Goal: Check status: Check status

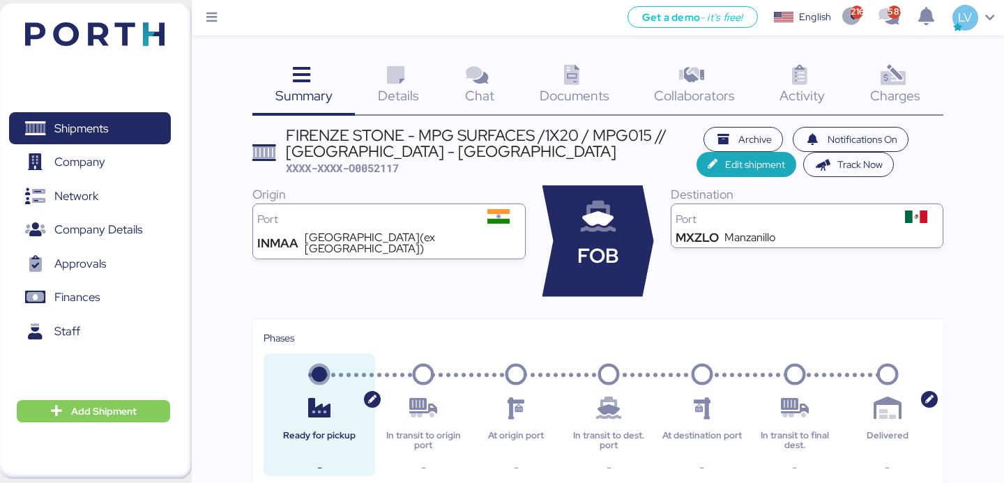
click at [114, 29] on img at bounding box center [94, 34] width 139 height 24
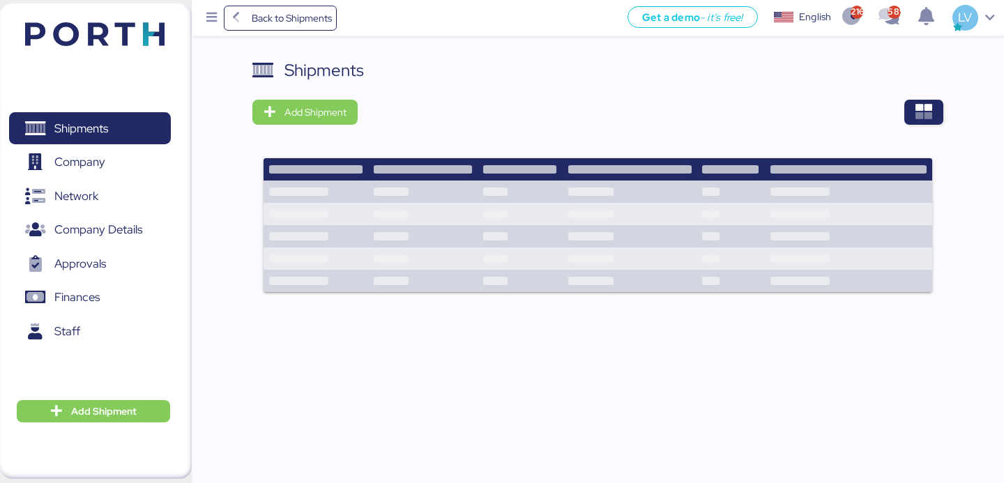
click at [924, 86] on div "Shipments Add Shipment" at bounding box center [597, 184] width 690 height 252
click at [920, 106] on icon "button" at bounding box center [923, 112] width 17 height 17
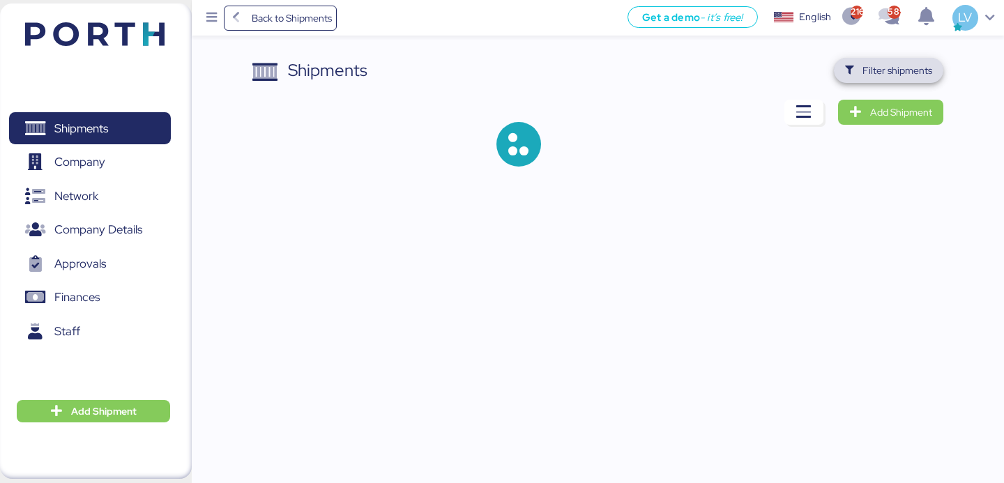
click at [916, 68] on span "Filter shipments" at bounding box center [897, 70] width 70 height 17
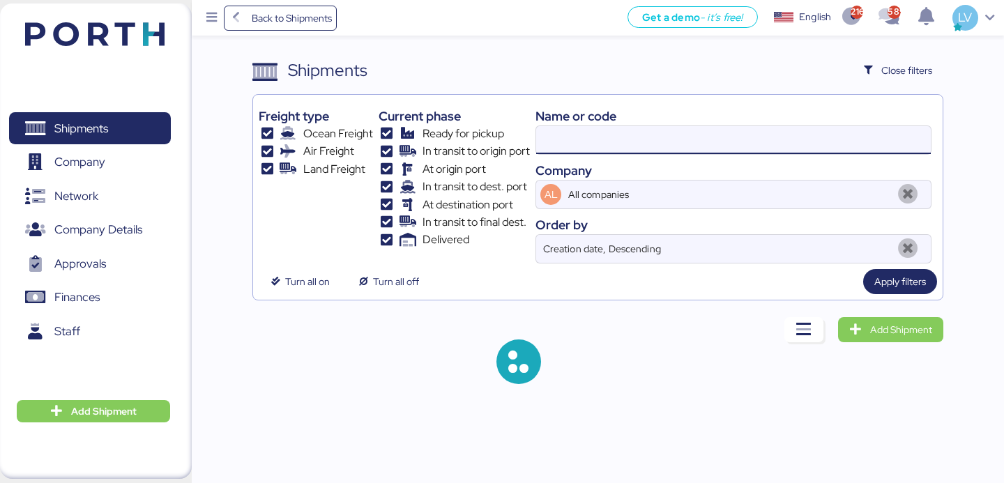
click at [773, 150] on input at bounding box center [733, 140] width 394 height 28
paste input "1. Datos del cliente (exportador o forwarder) Nombre completo de la empresa RFC…"
click at [773, 150] on input "1. Datos del cliente (exportador o forwarder) Nombre completo de la empresa RFC…" at bounding box center [733, 140] width 394 height 28
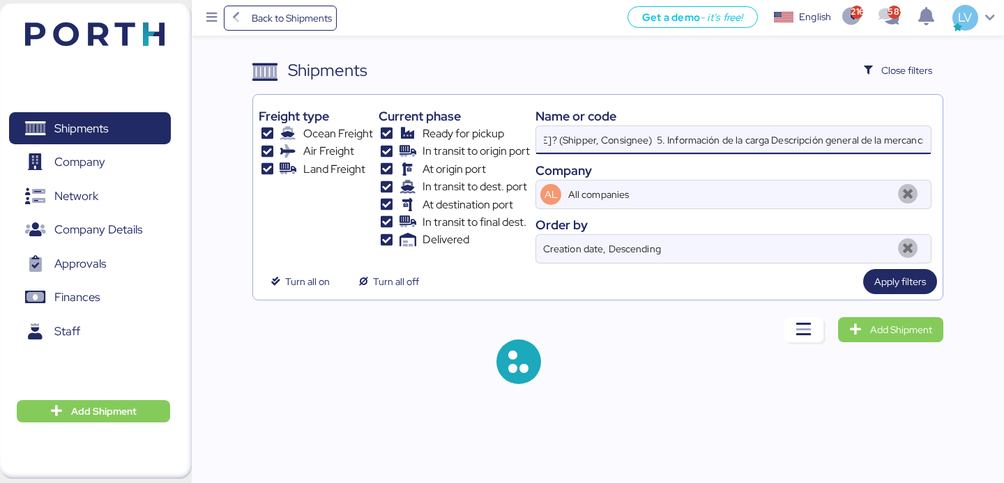
click at [773, 150] on input "1. Datos del cliente (exportador o forwarder) Nombre completo de la empresa RFC…" at bounding box center [733, 140] width 394 height 28
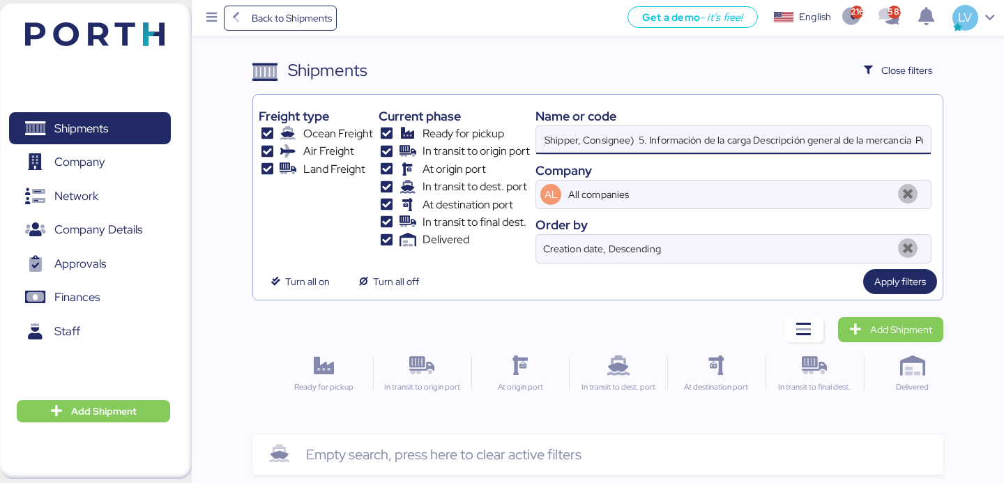
scroll to position [0, 2902]
click at [773, 150] on input "1. Datos del cliente (exportador o forwarder) Nombre completo de la empresa RFC…" at bounding box center [733, 140] width 394 height 28
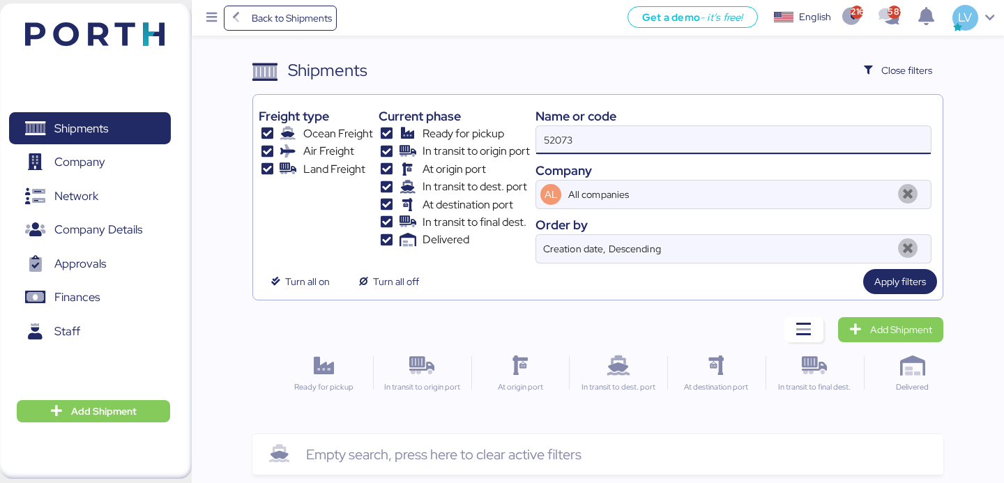
type input "52073"
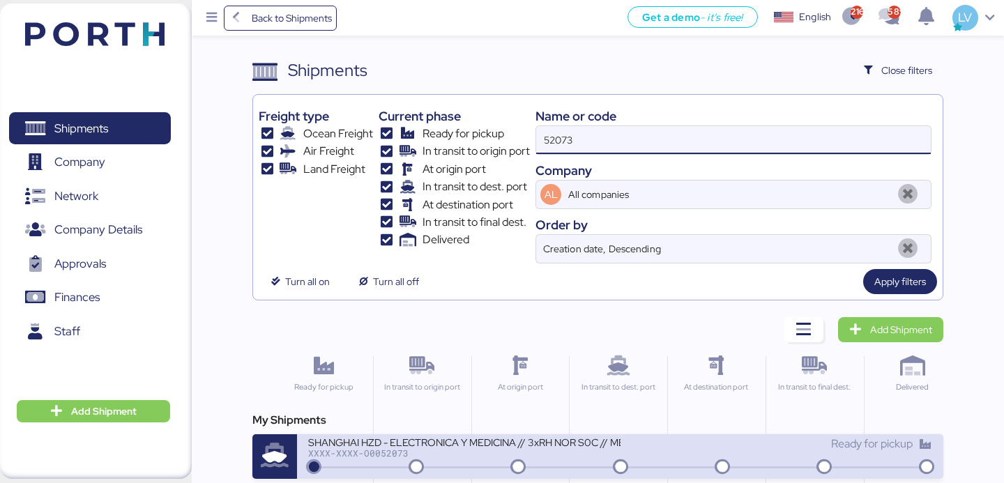
click at [620, 445] on div "Ready for pickup" at bounding box center [776, 444] width 312 height 17
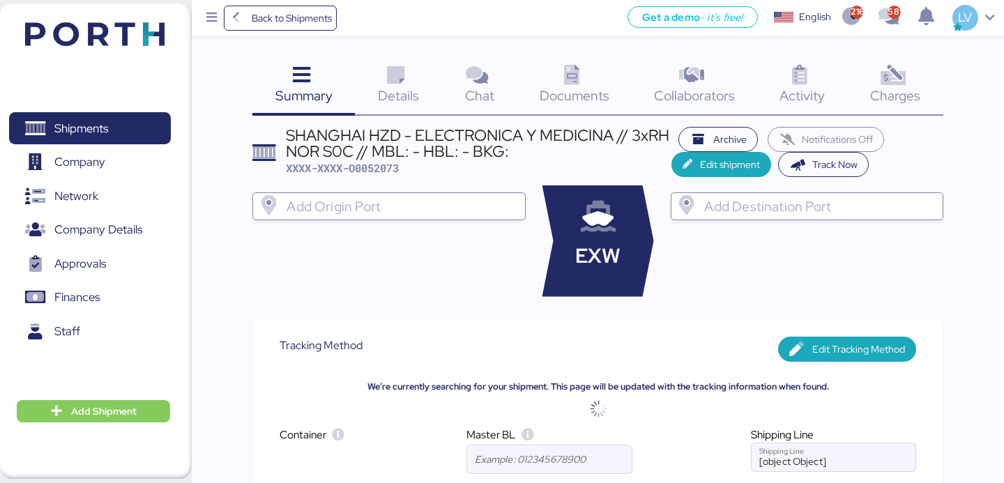
click at [397, 102] on span "Details" at bounding box center [398, 95] width 41 height 18
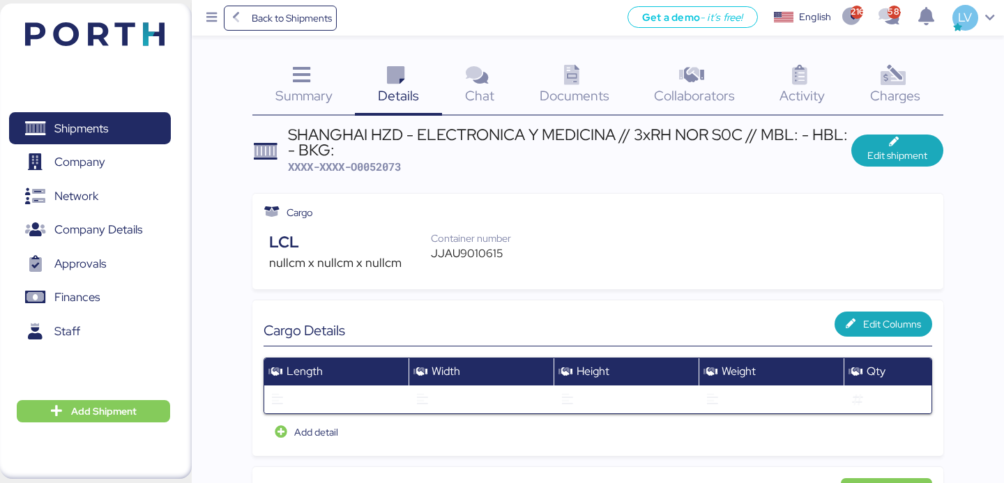
click at [317, 87] on span "Summary" at bounding box center [303, 95] width 57 height 18
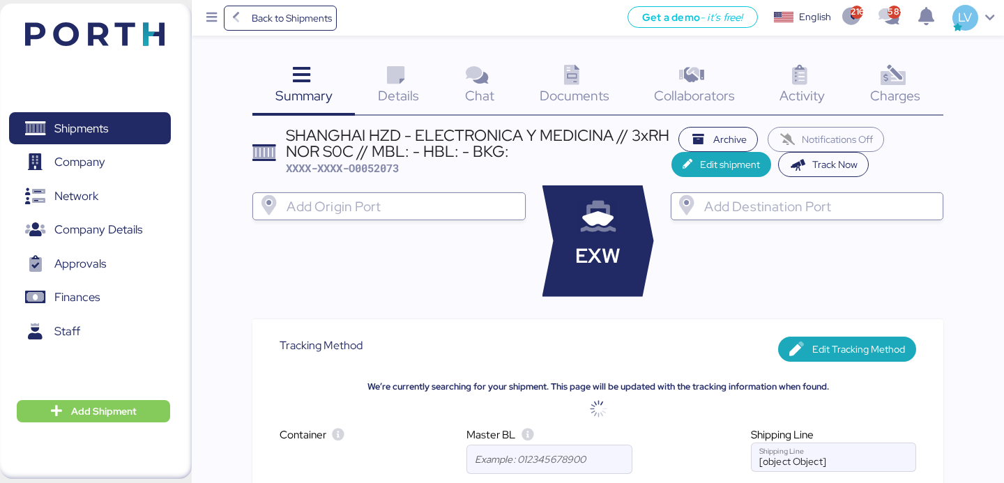
click at [402, 82] on icon at bounding box center [396, 76] width 30 height 20
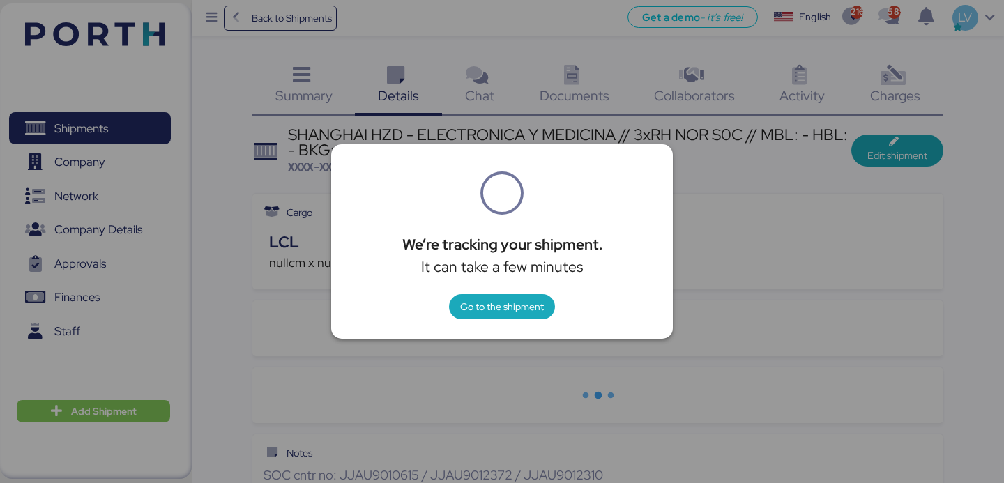
click at [318, 92] on body "Back to Shipments Get a demo - it’s free! Get a demo English Inglés English 216…" at bounding box center [502, 336] width 1004 height 672
click at [314, 91] on div at bounding box center [502, 241] width 1004 height 483
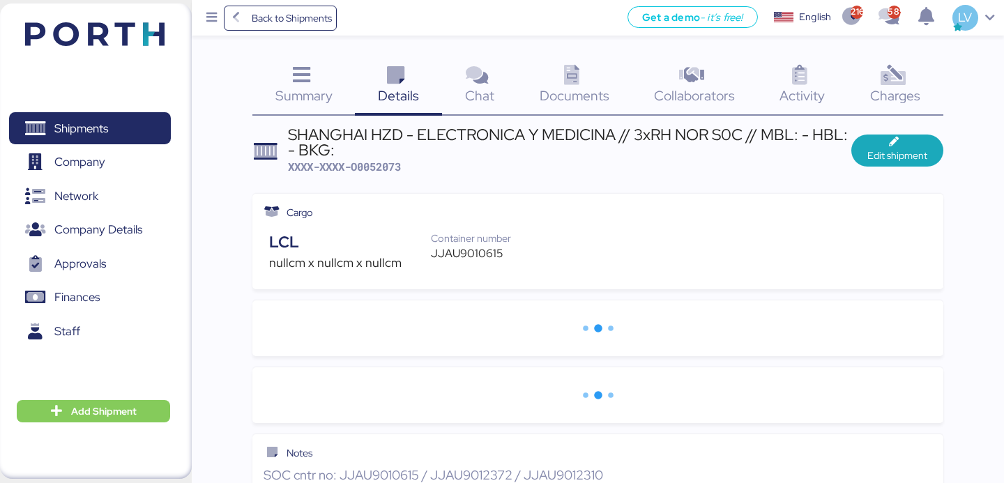
click at [314, 91] on span "Summary" at bounding box center [303, 95] width 57 height 18
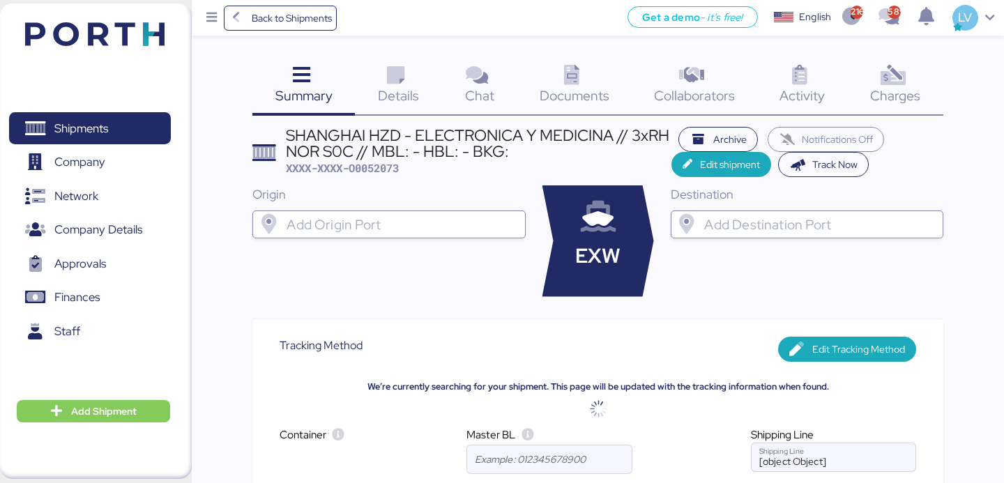
click at [383, 96] on span "Details" at bounding box center [398, 95] width 41 height 18
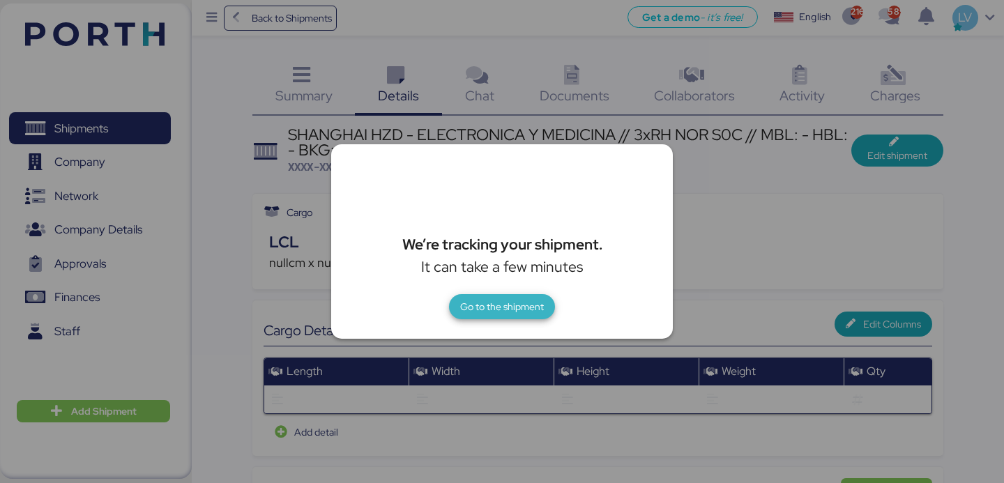
click at [514, 300] on span "Go to the shipment" at bounding box center [502, 306] width 84 height 17
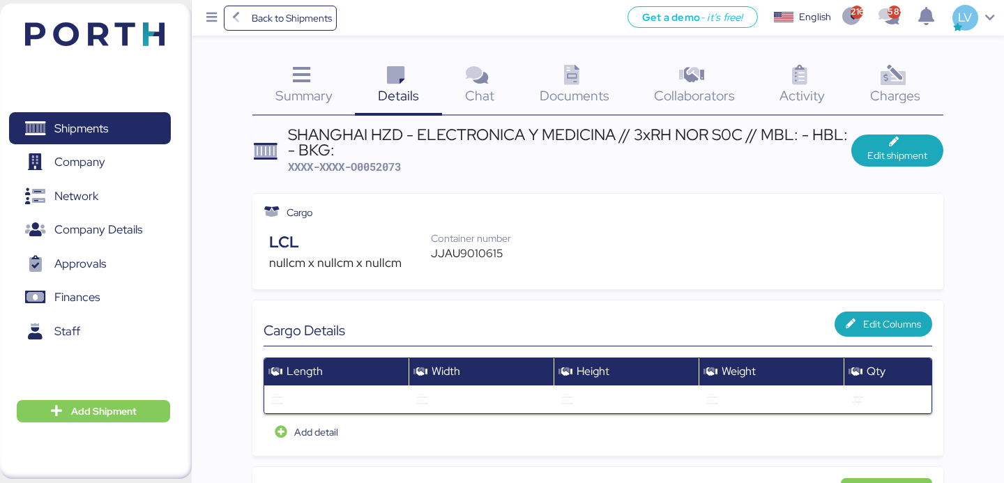
click at [366, 165] on span "XXXX-XXXX-O0052073" at bounding box center [344, 167] width 113 height 14
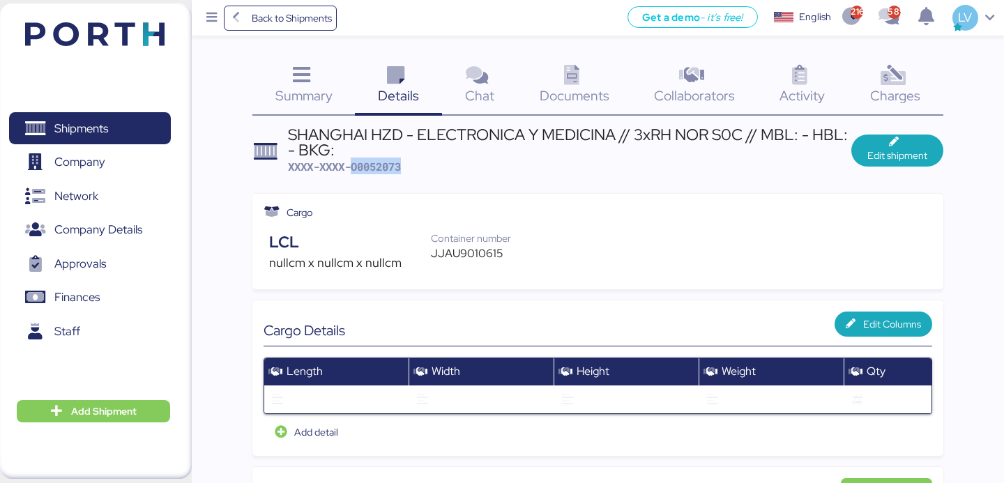
copy span "O0052073"
